Goal: Information Seeking & Learning: Learn about a topic

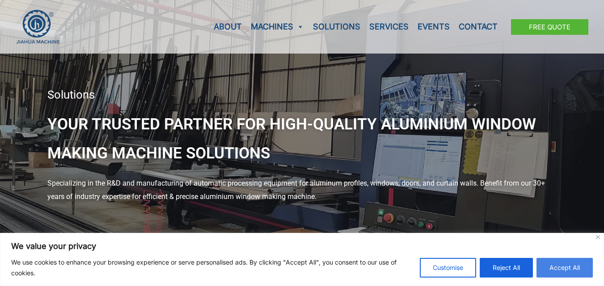
click at [566, 267] on button "Accept All" at bounding box center [564, 268] width 56 height 20
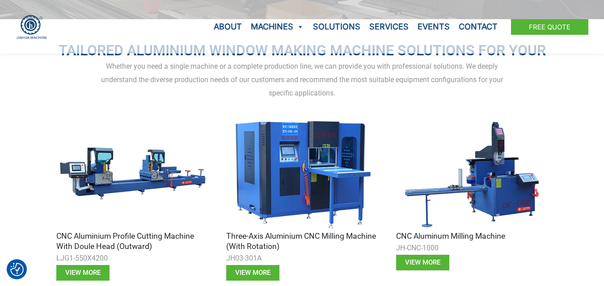
scroll to position [232, 0]
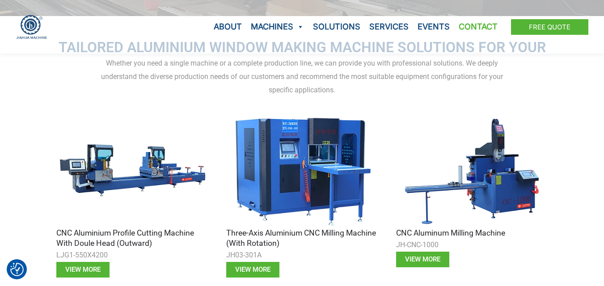
click at [474, 26] on link "Contact" at bounding box center [478, 27] width 48 height 54
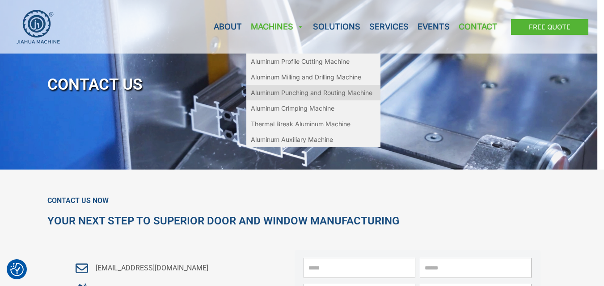
click at [309, 93] on link "Aluminum Punching and Routing Machine" at bounding box center [313, 93] width 134 height 16
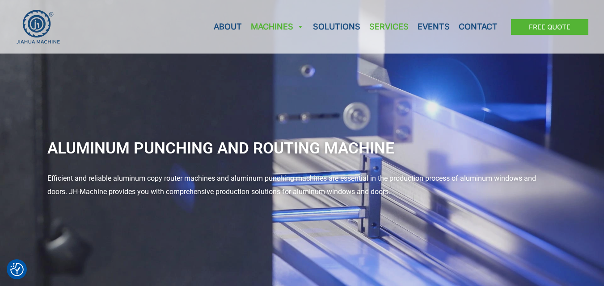
click at [386, 25] on link "Services" at bounding box center [389, 27] width 48 height 54
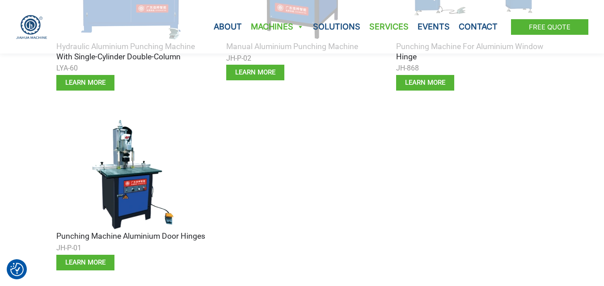
scroll to position [614, 0]
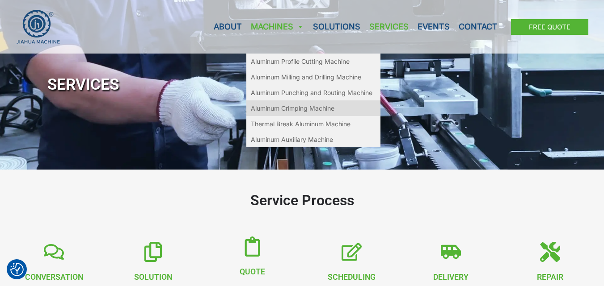
click at [277, 109] on link "Aluminum Crimping Machine" at bounding box center [313, 109] width 134 height 16
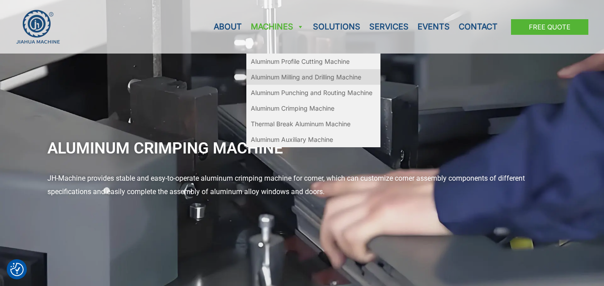
click at [301, 76] on link "Aluminum Milling and Drilling Machine" at bounding box center [313, 77] width 134 height 16
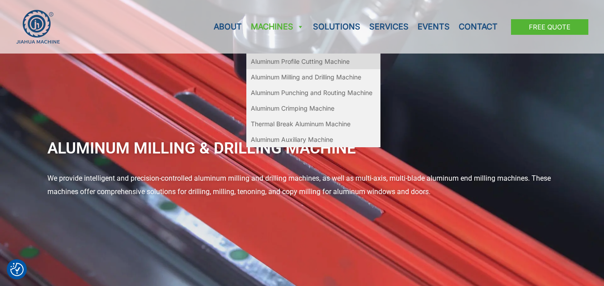
click at [272, 63] on link "Aluminum Profile Cutting Machine" at bounding box center [313, 62] width 134 height 16
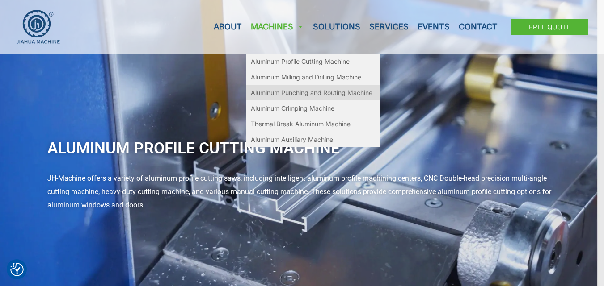
click at [283, 93] on link "Aluminum Punching and Routing Machine" at bounding box center [313, 93] width 134 height 16
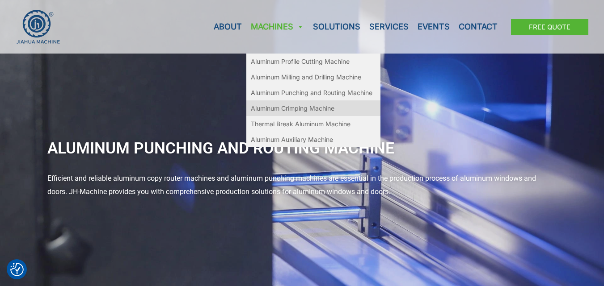
click at [288, 109] on link "Aluminum Crimping Machine" at bounding box center [313, 109] width 134 height 16
